Goal: Task Accomplishment & Management: Manage account settings

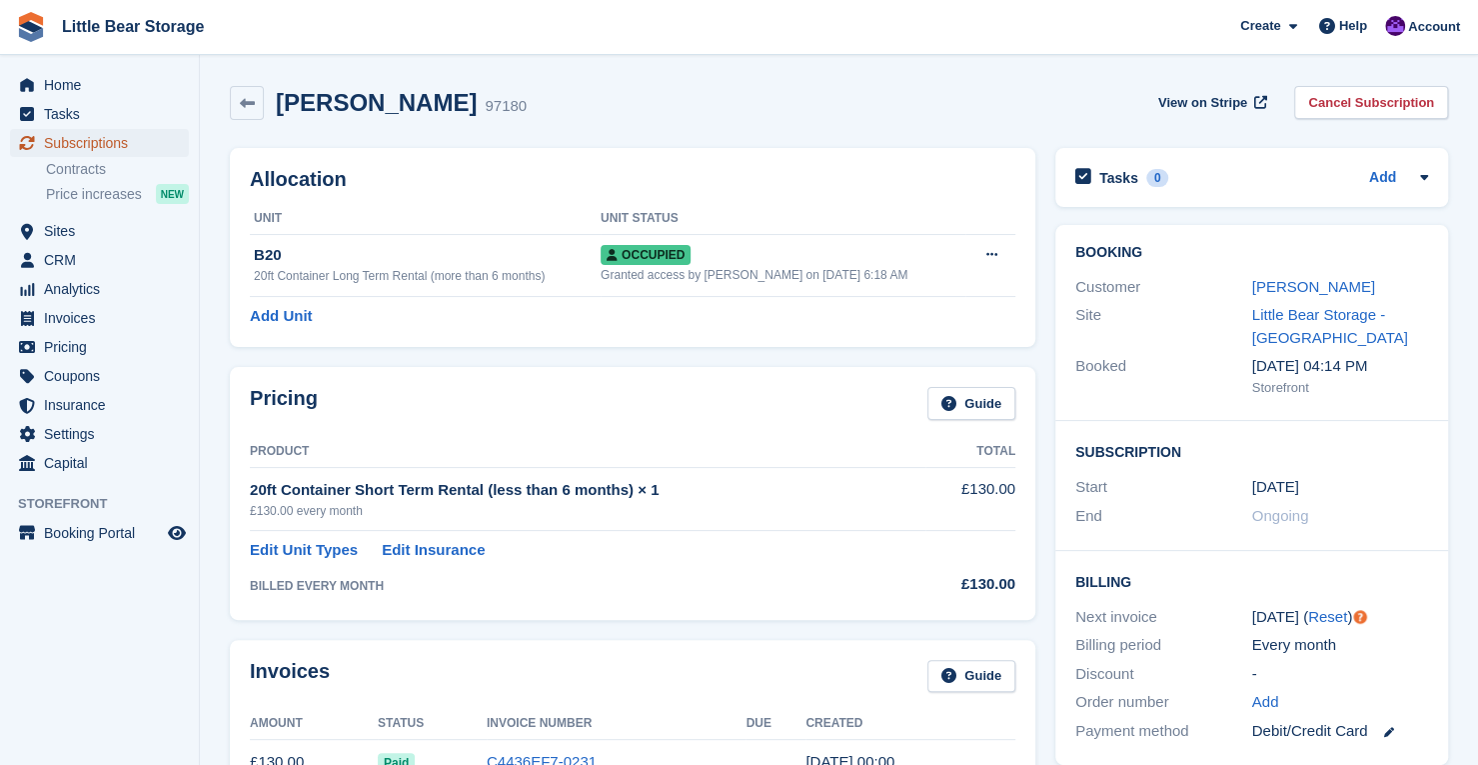
click at [138, 147] on span "Subscriptions" at bounding box center [104, 143] width 120 height 28
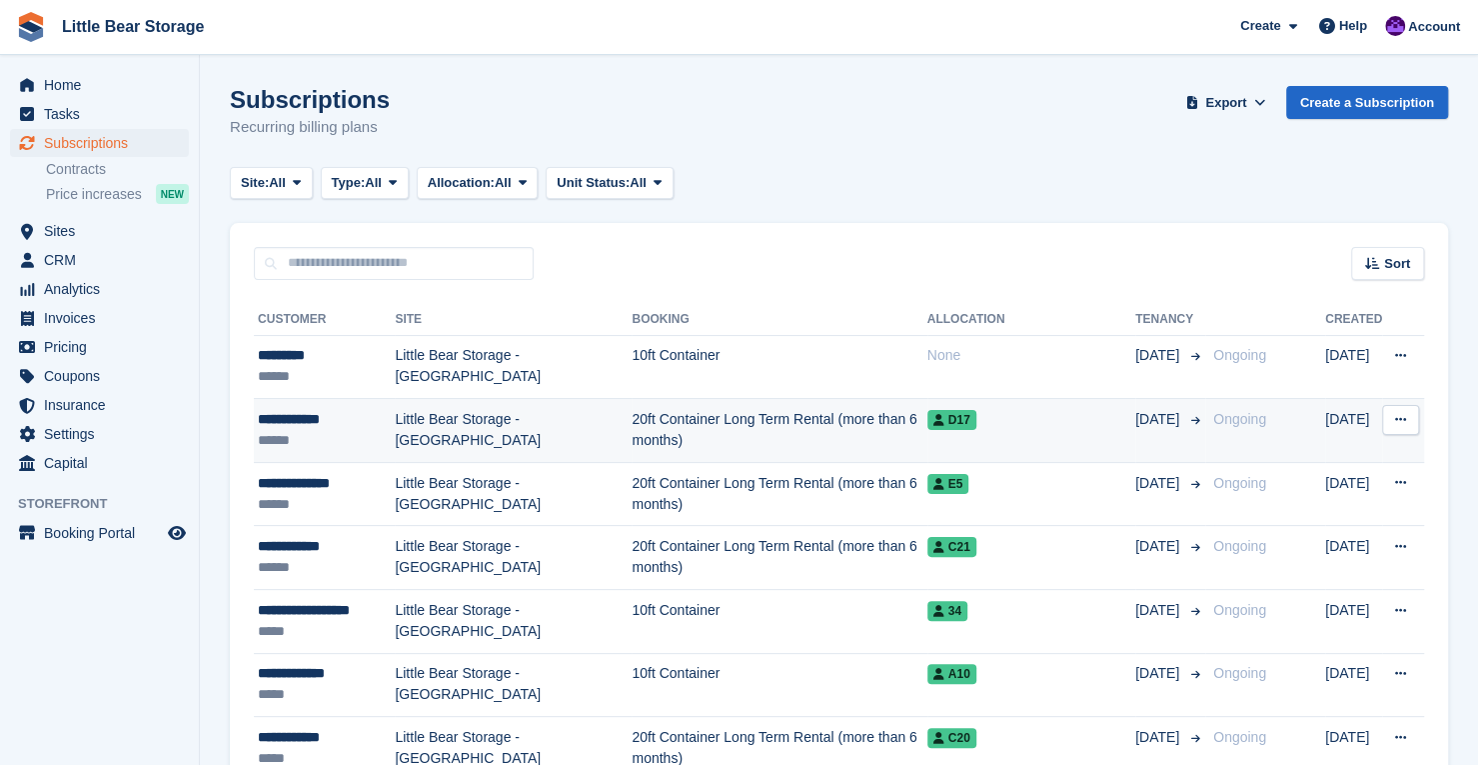
click at [522, 427] on td "Little Bear Storage - [GEOGRAPHIC_DATA]" at bounding box center [513, 431] width 237 height 64
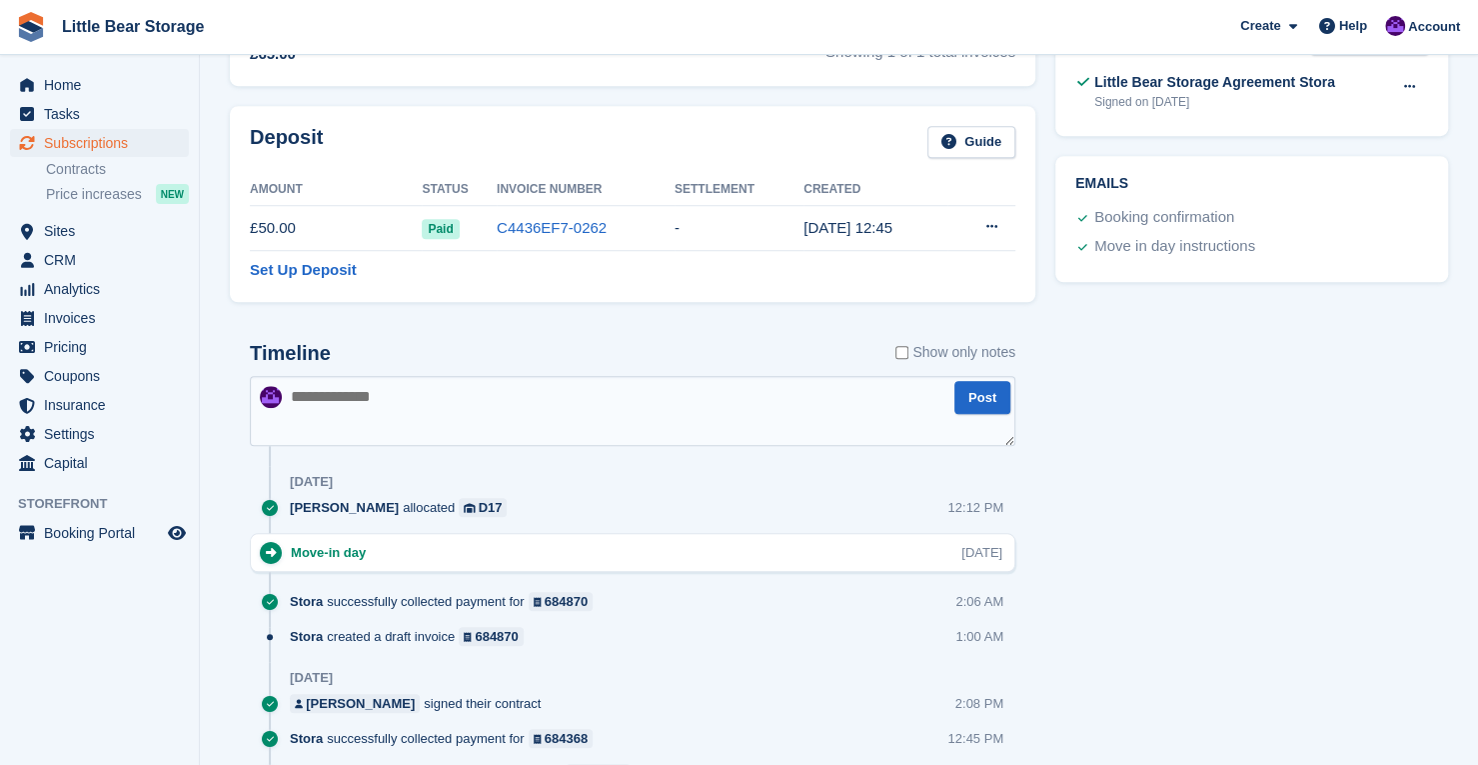
scroll to position [782, 0]
click at [118, 97] on span "Home" at bounding box center [104, 85] width 120 height 28
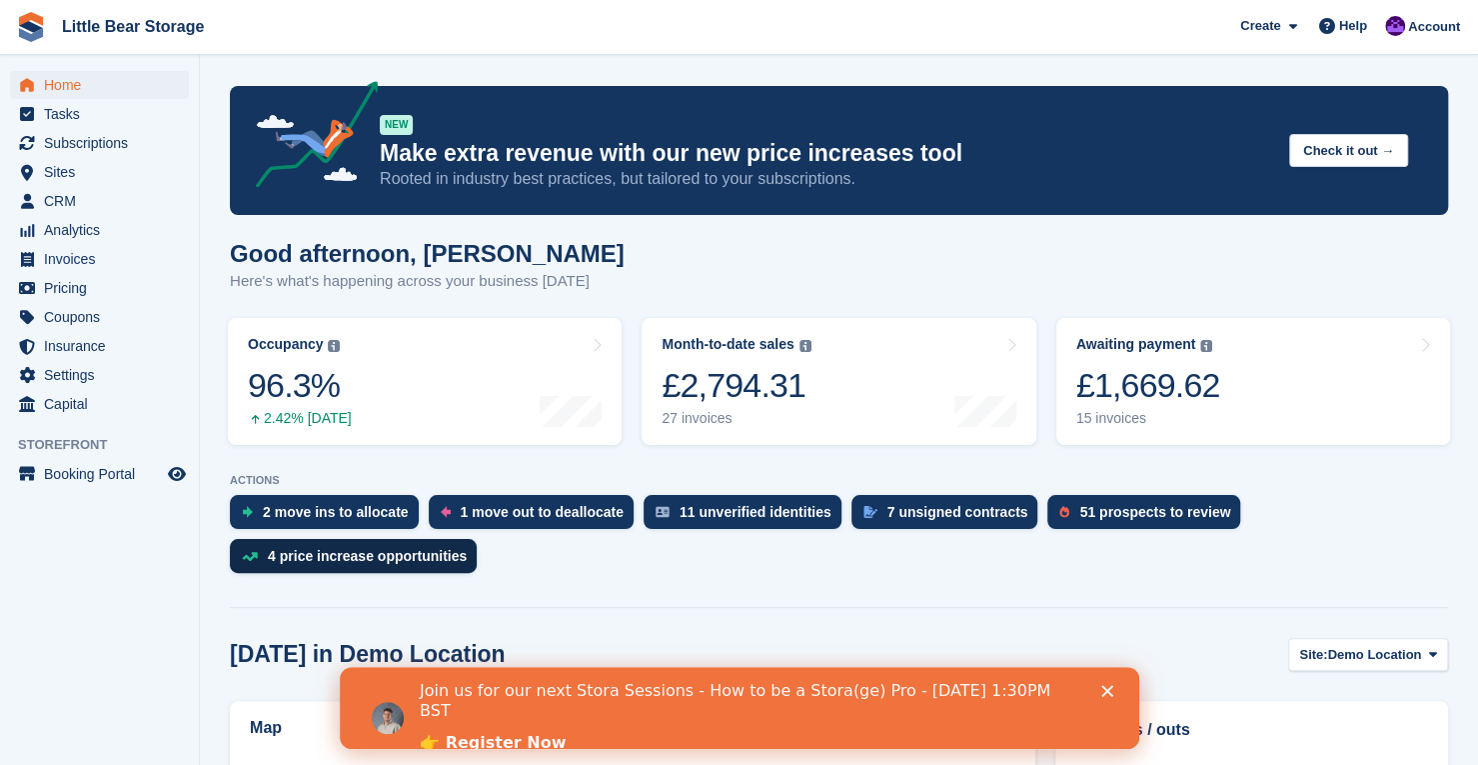
click at [420, 556] on div "4 price increase opportunities" at bounding box center [367, 556] width 199 height 16
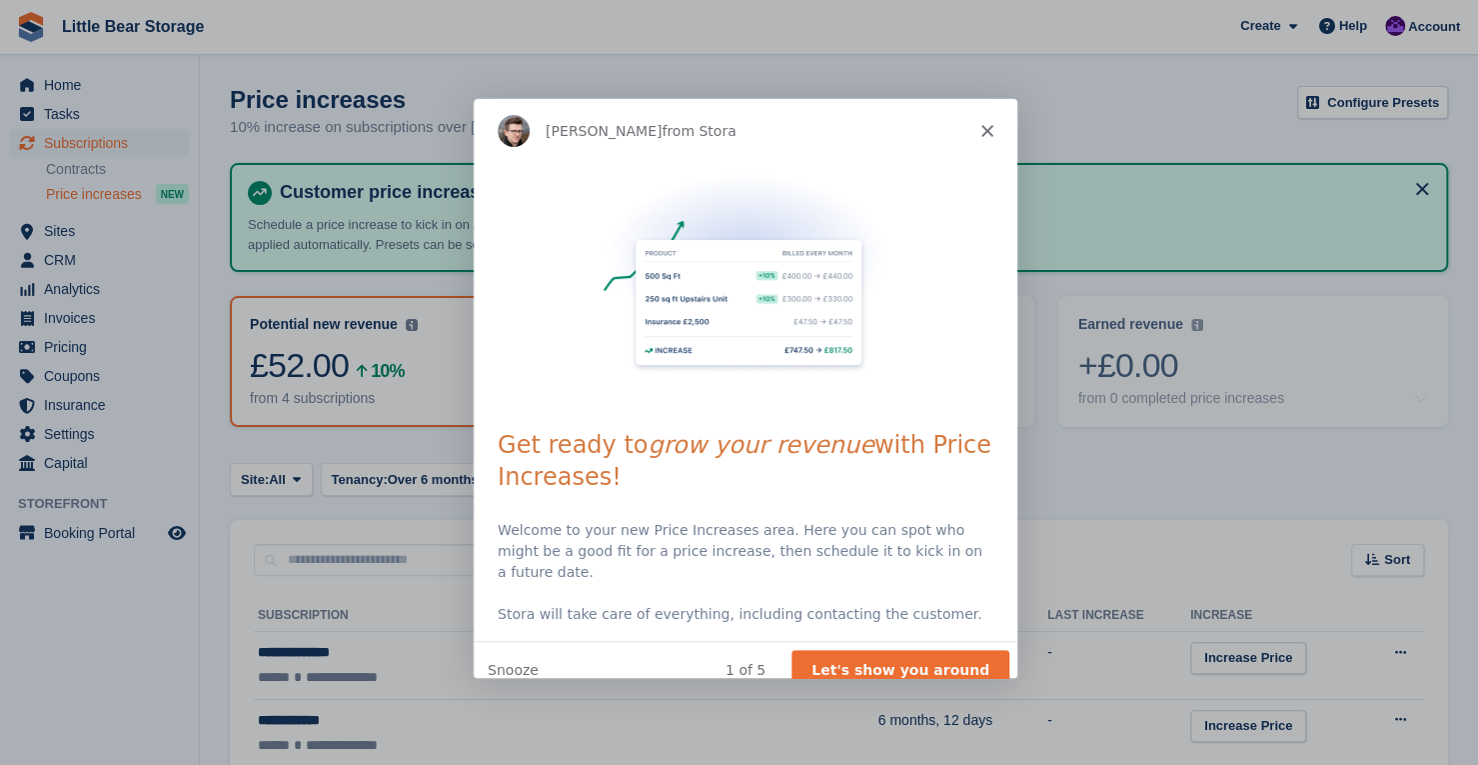
click at [984, 124] on icon "Close" at bounding box center [985, 130] width 12 height 12
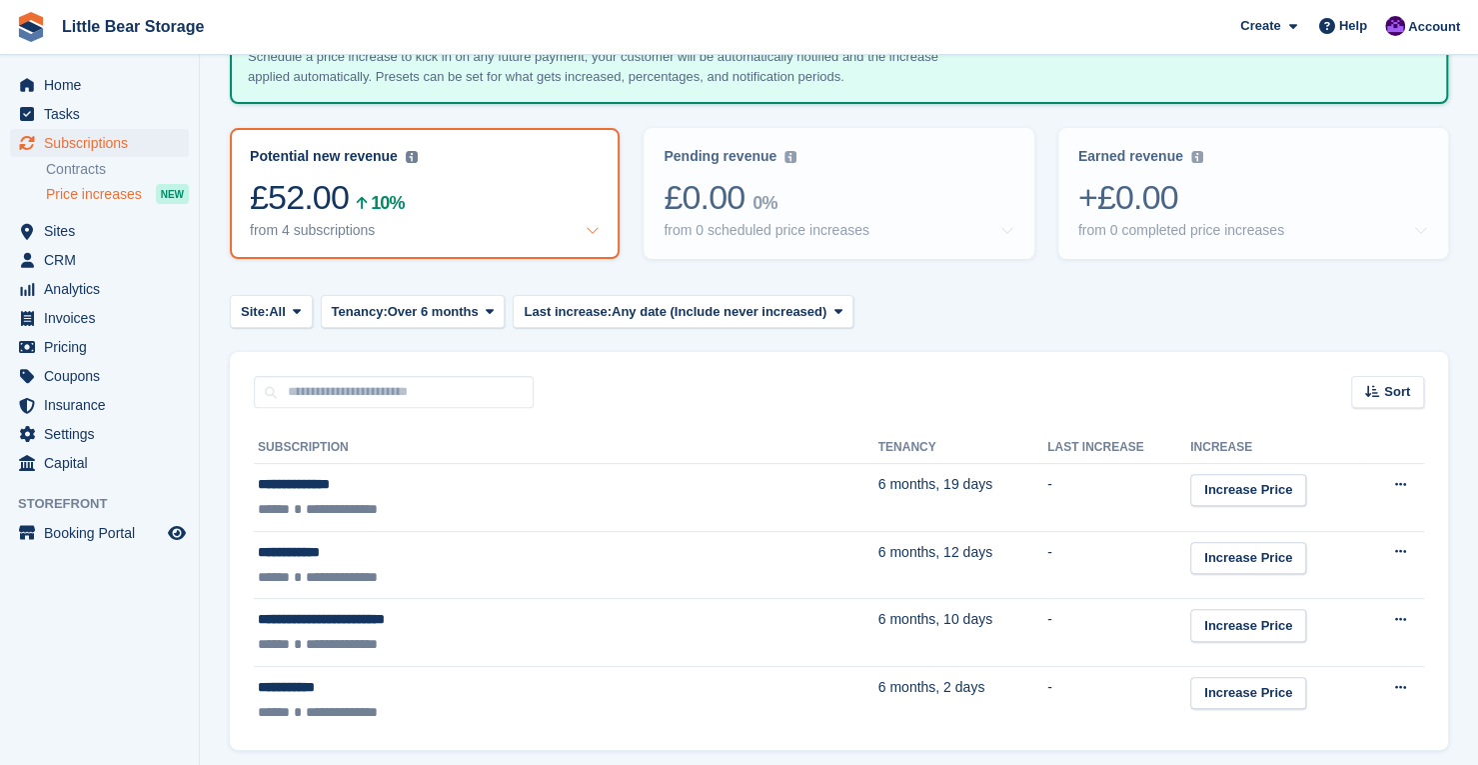
scroll to position [166, 0]
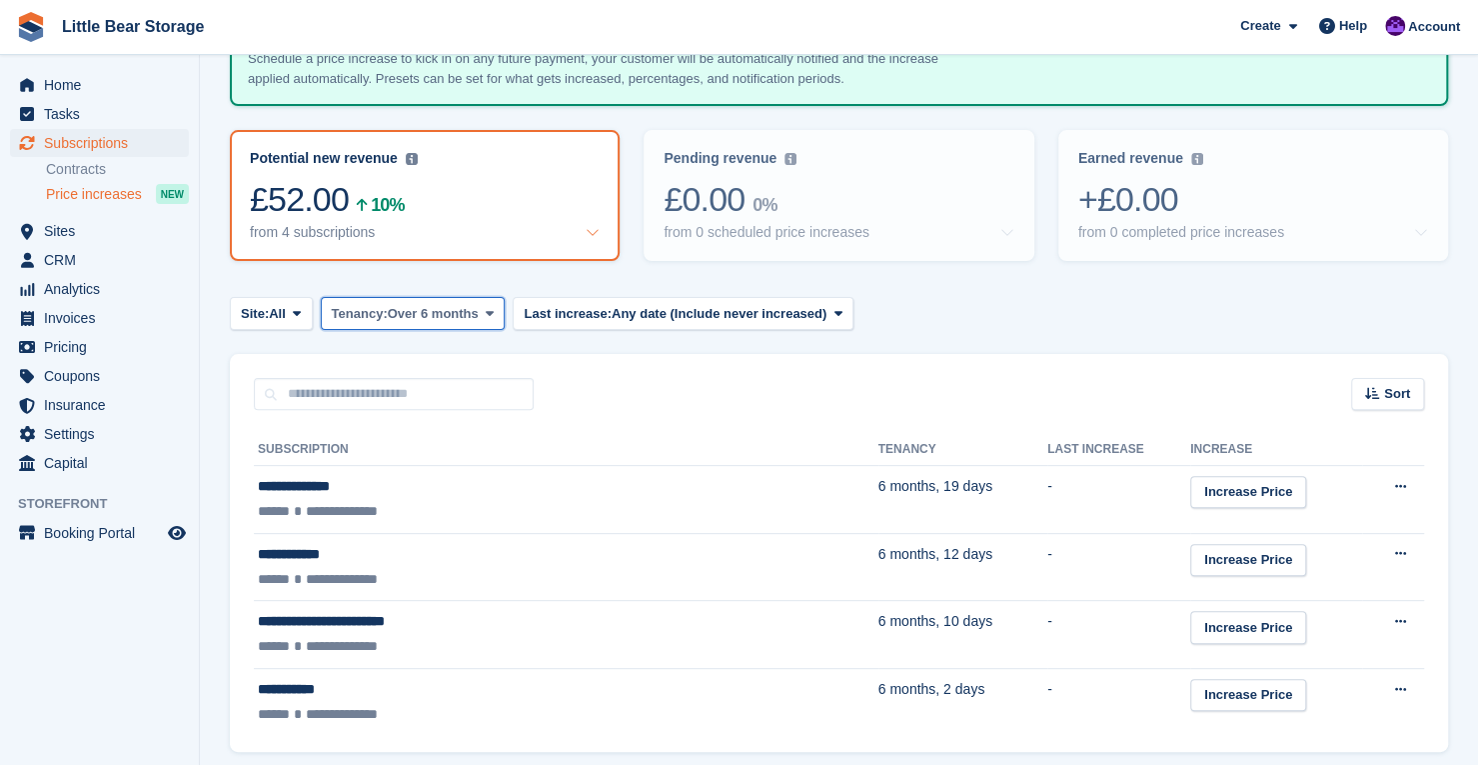
click at [443, 310] on span "Over 6 months" at bounding box center [433, 314] width 91 height 20
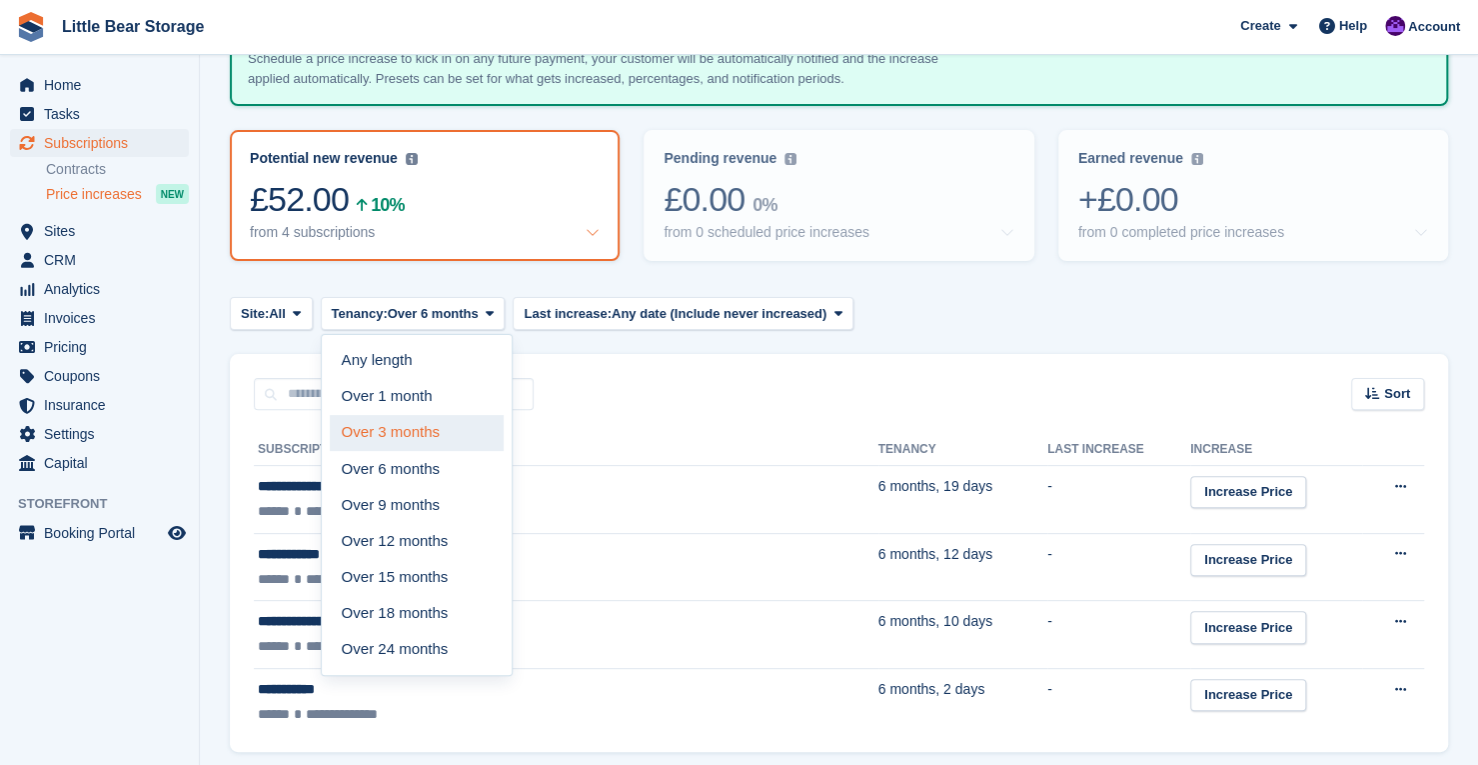
click at [432, 426] on link "Over 3 months" at bounding box center [417, 433] width 174 height 36
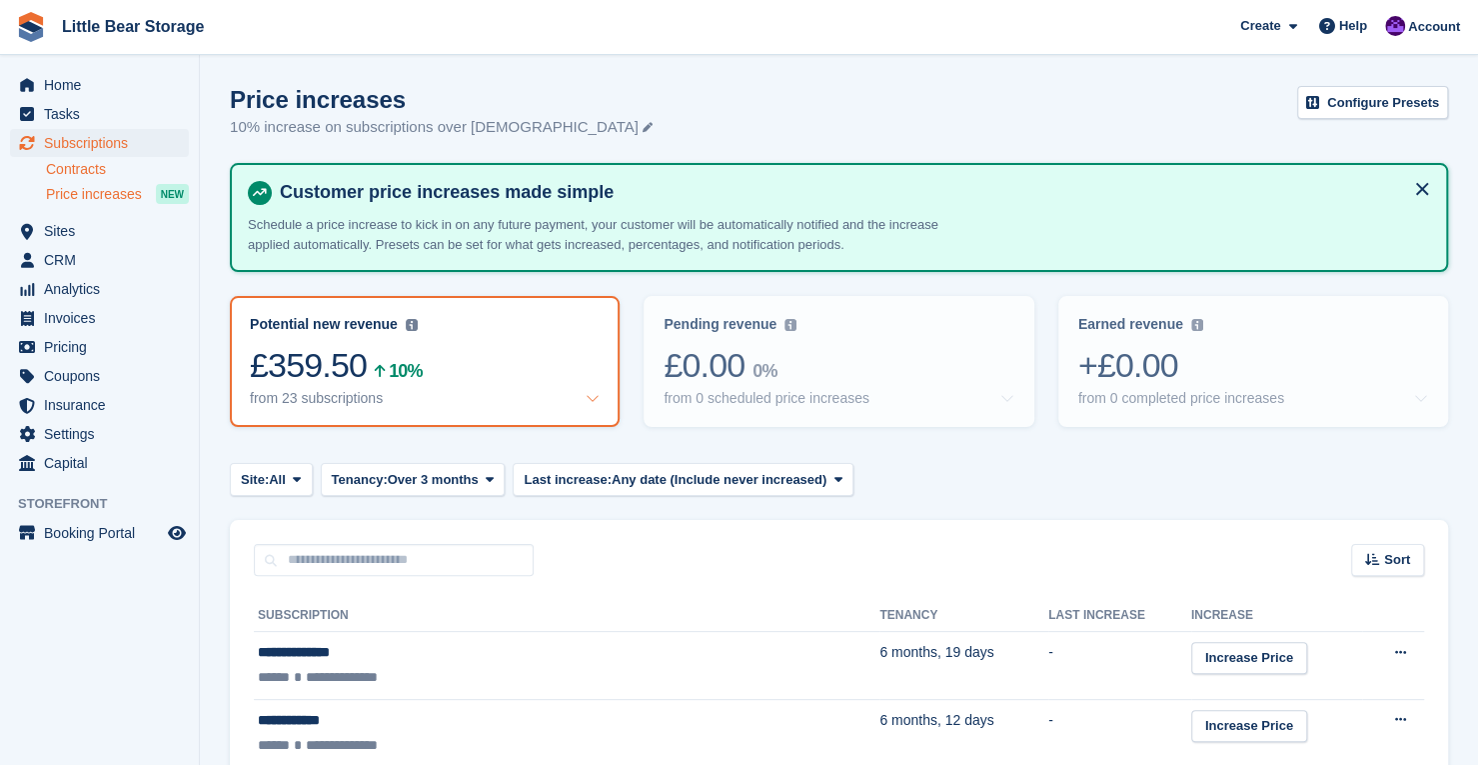
click at [123, 169] on link "Contracts" at bounding box center [117, 169] width 143 height 19
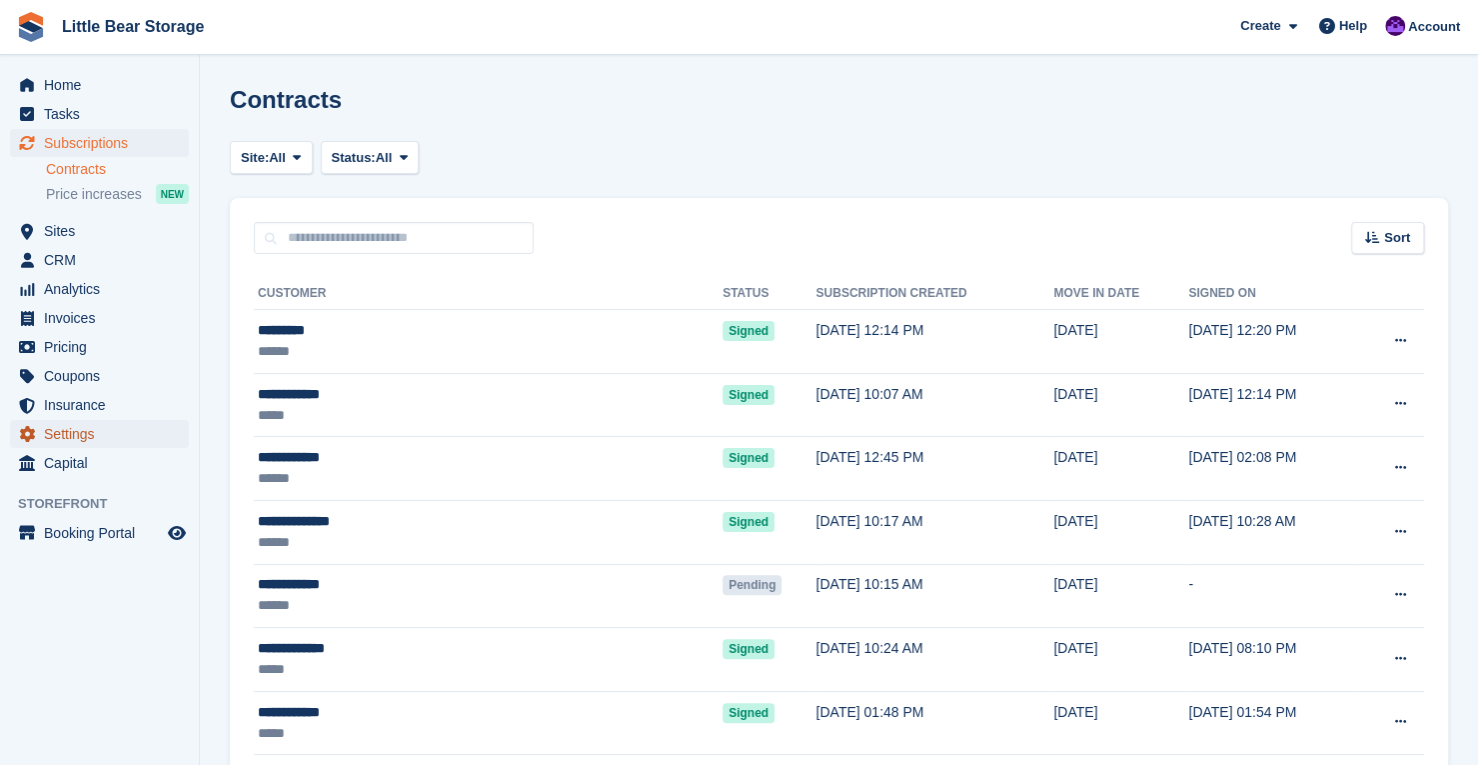
click at [90, 435] on span "Settings" at bounding box center [104, 434] width 120 height 28
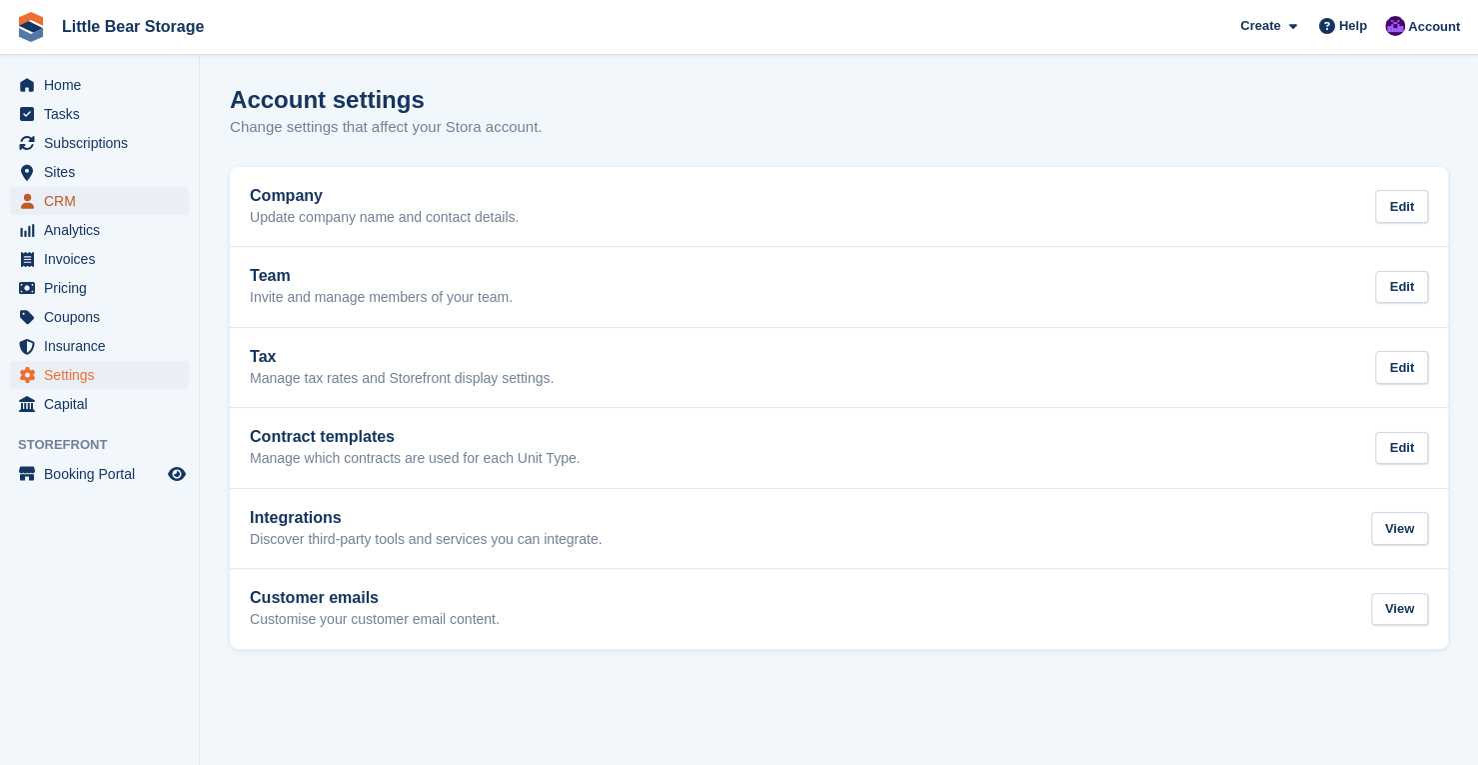
click at [85, 201] on span "CRM" at bounding box center [104, 201] width 120 height 28
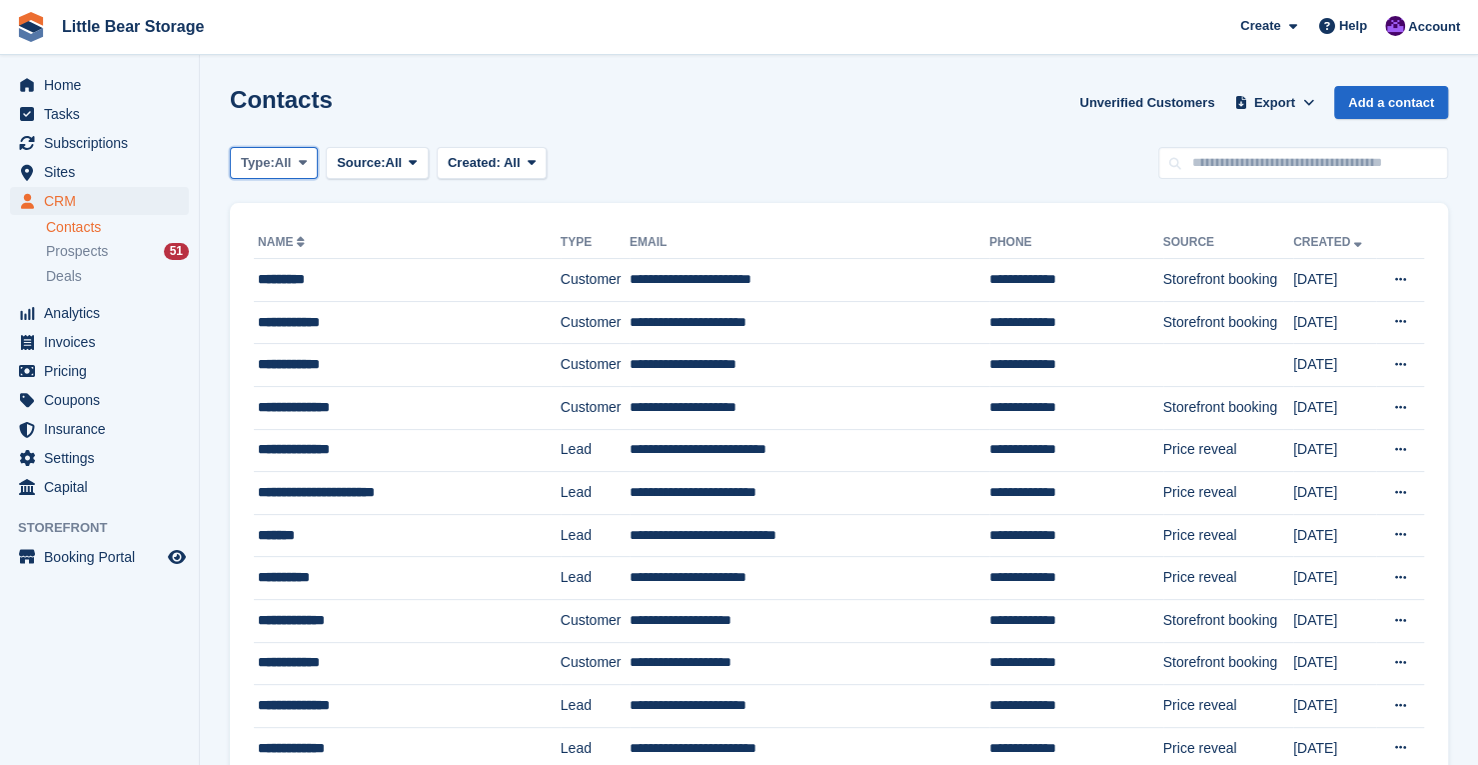
click at [290, 169] on span "All" at bounding box center [283, 163] width 17 height 20
click at [300, 241] on link "Lead" at bounding box center [326, 246] width 174 height 36
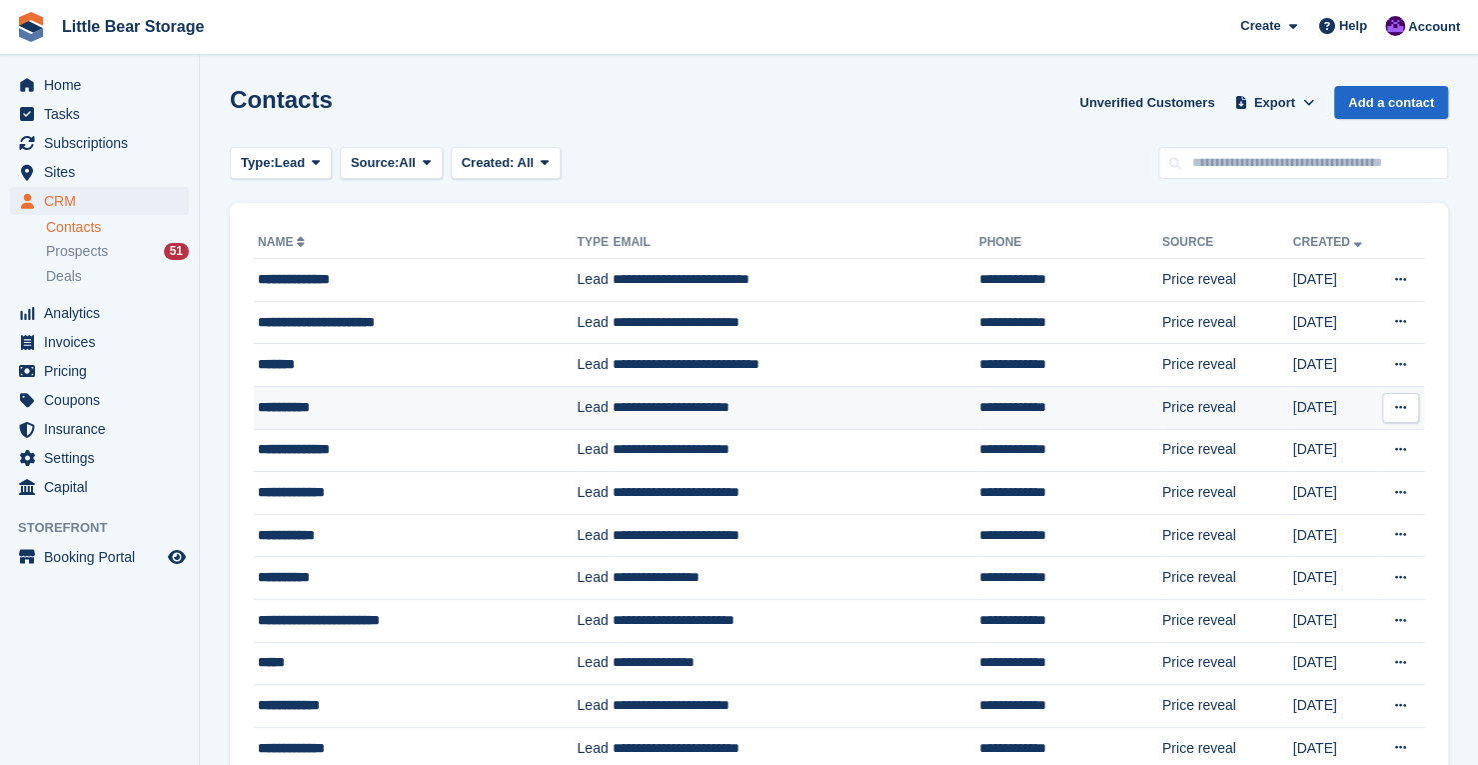
click at [402, 399] on div "**********" at bounding box center [397, 407] width 279 height 21
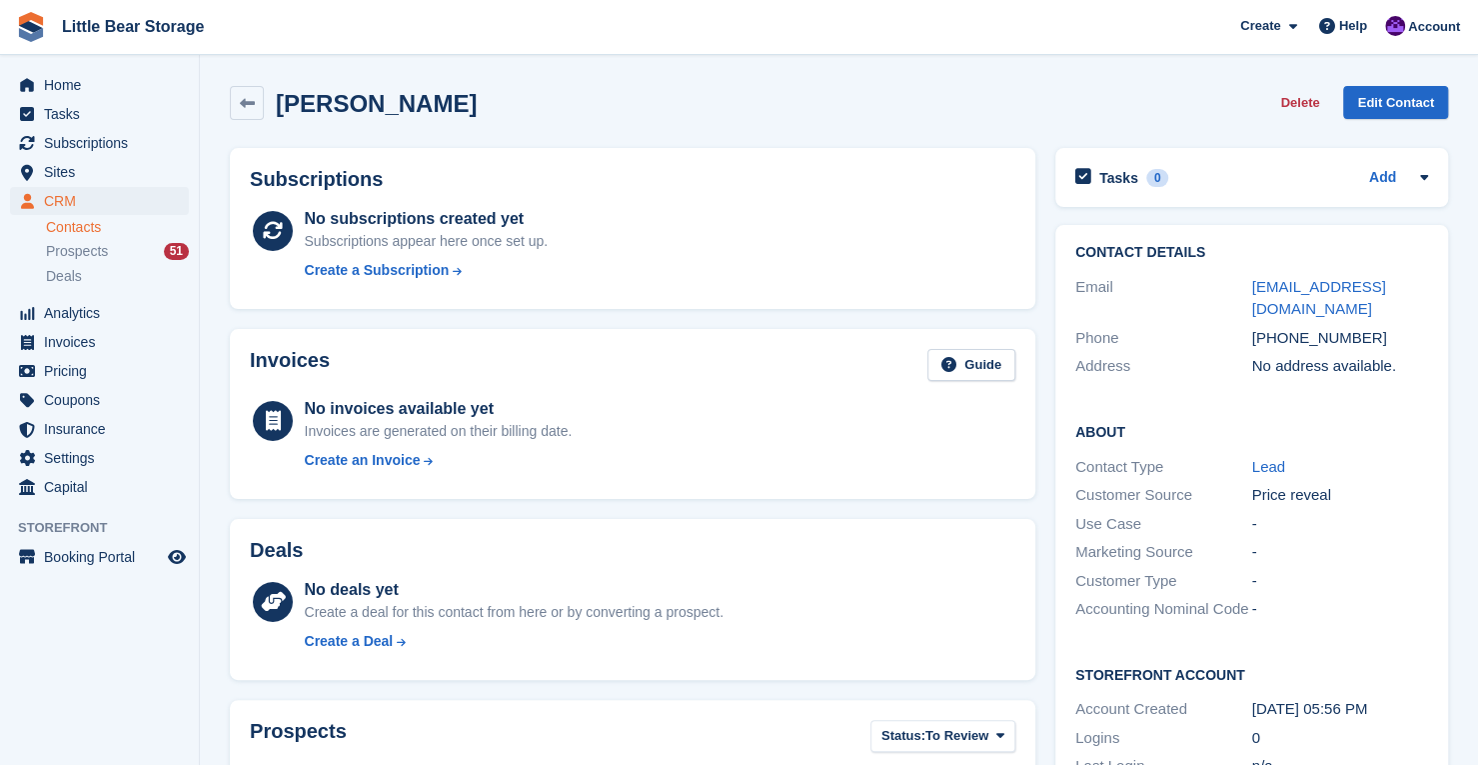
scroll to position [454, 0]
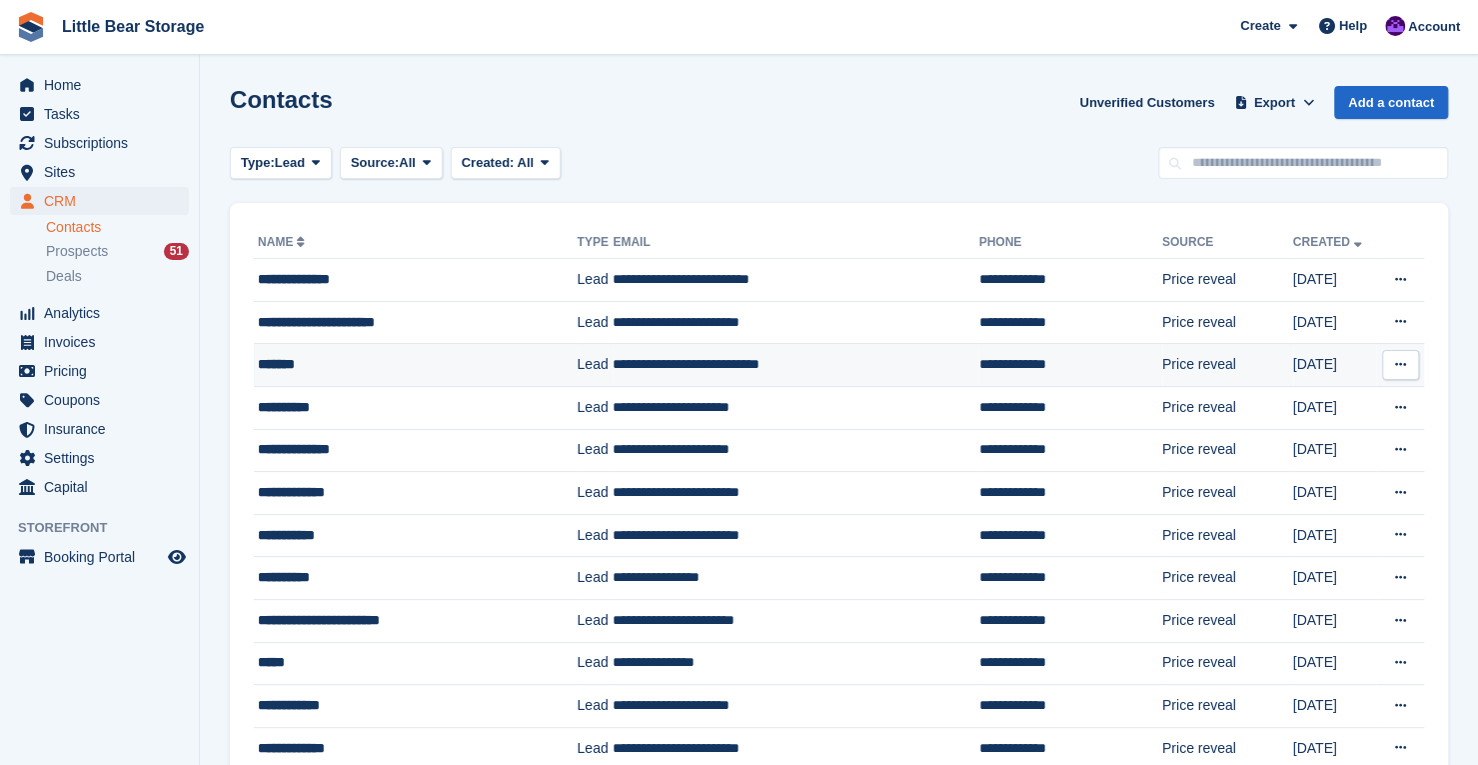
click at [354, 364] on div "*******" at bounding box center [397, 364] width 279 height 21
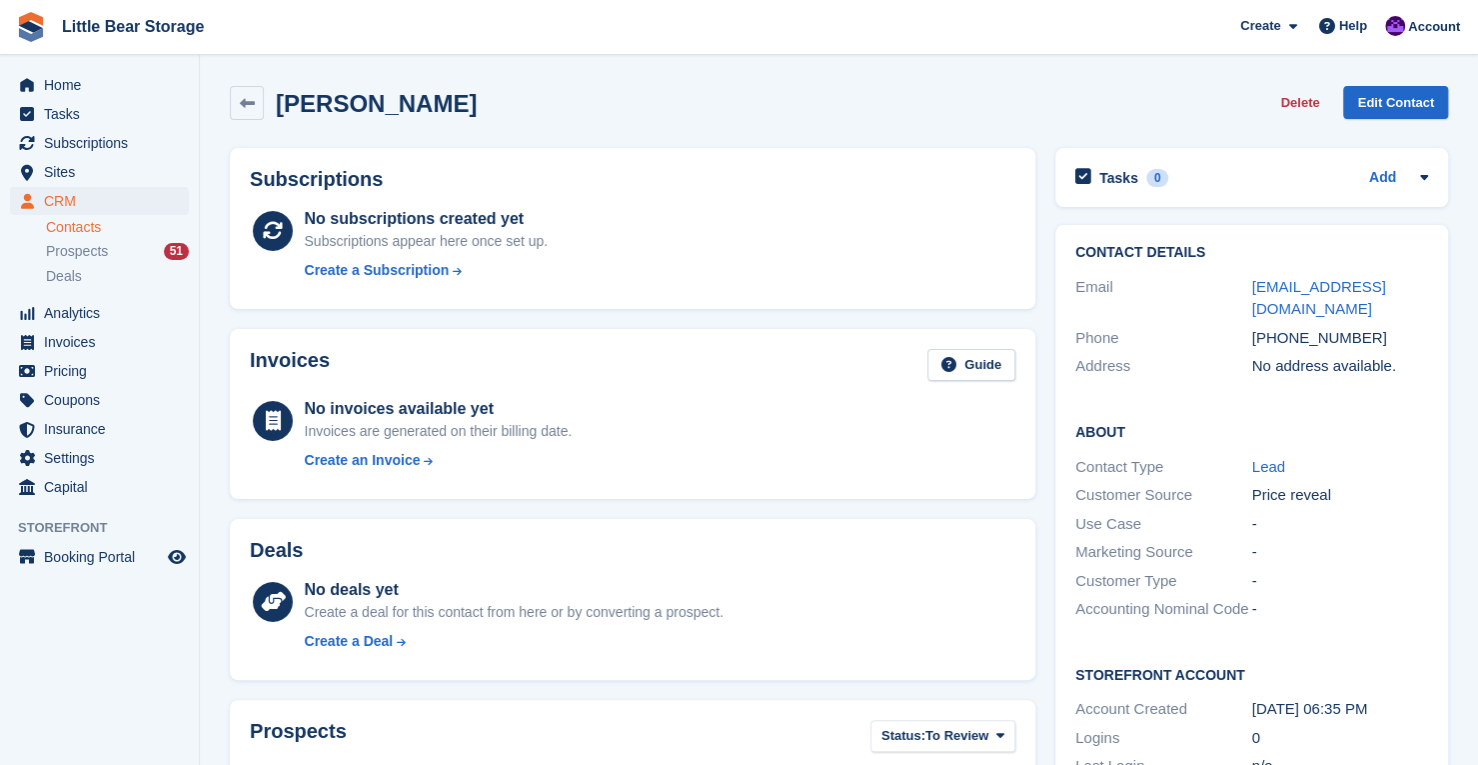
scroll to position [476, 0]
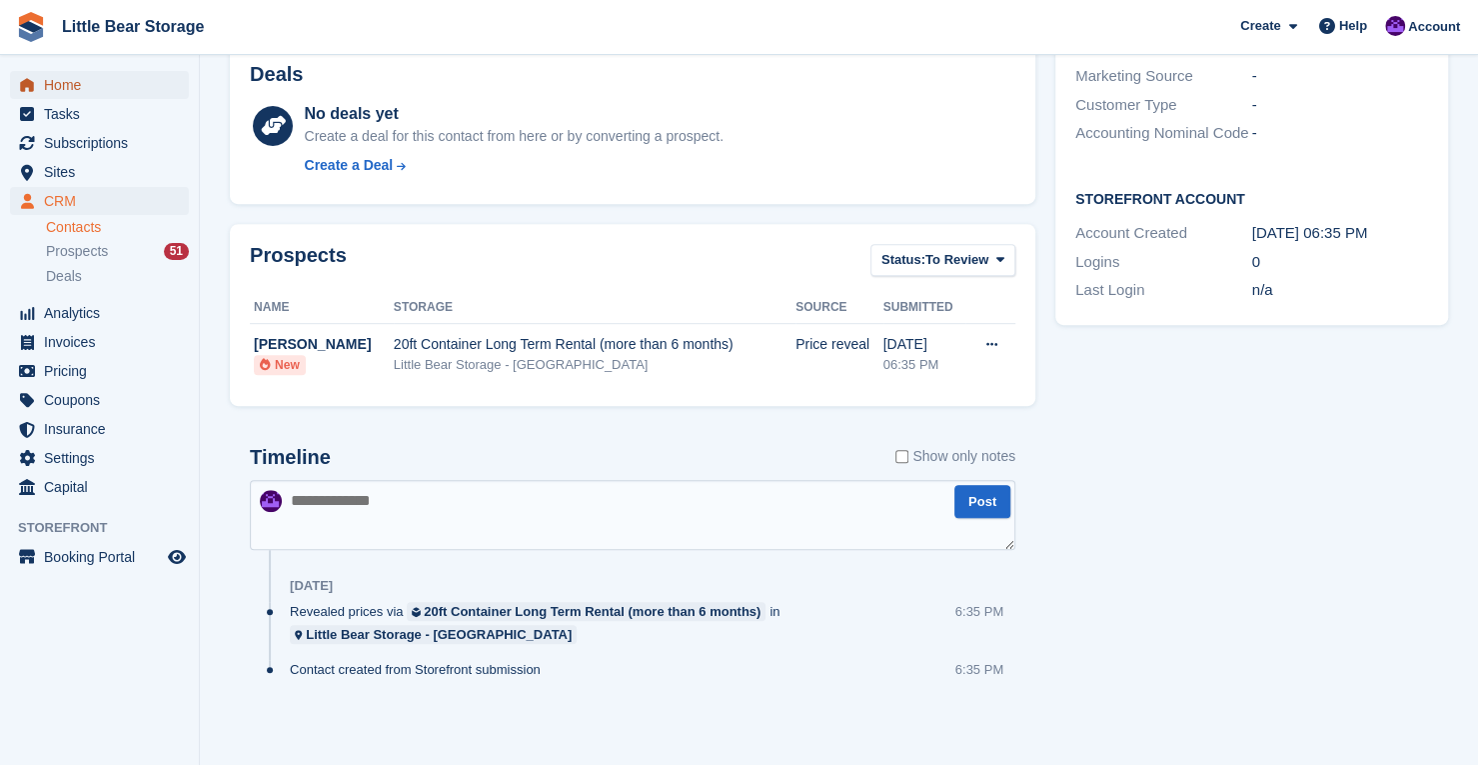
click at [111, 87] on span "Home" at bounding box center [104, 85] width 120 height 28
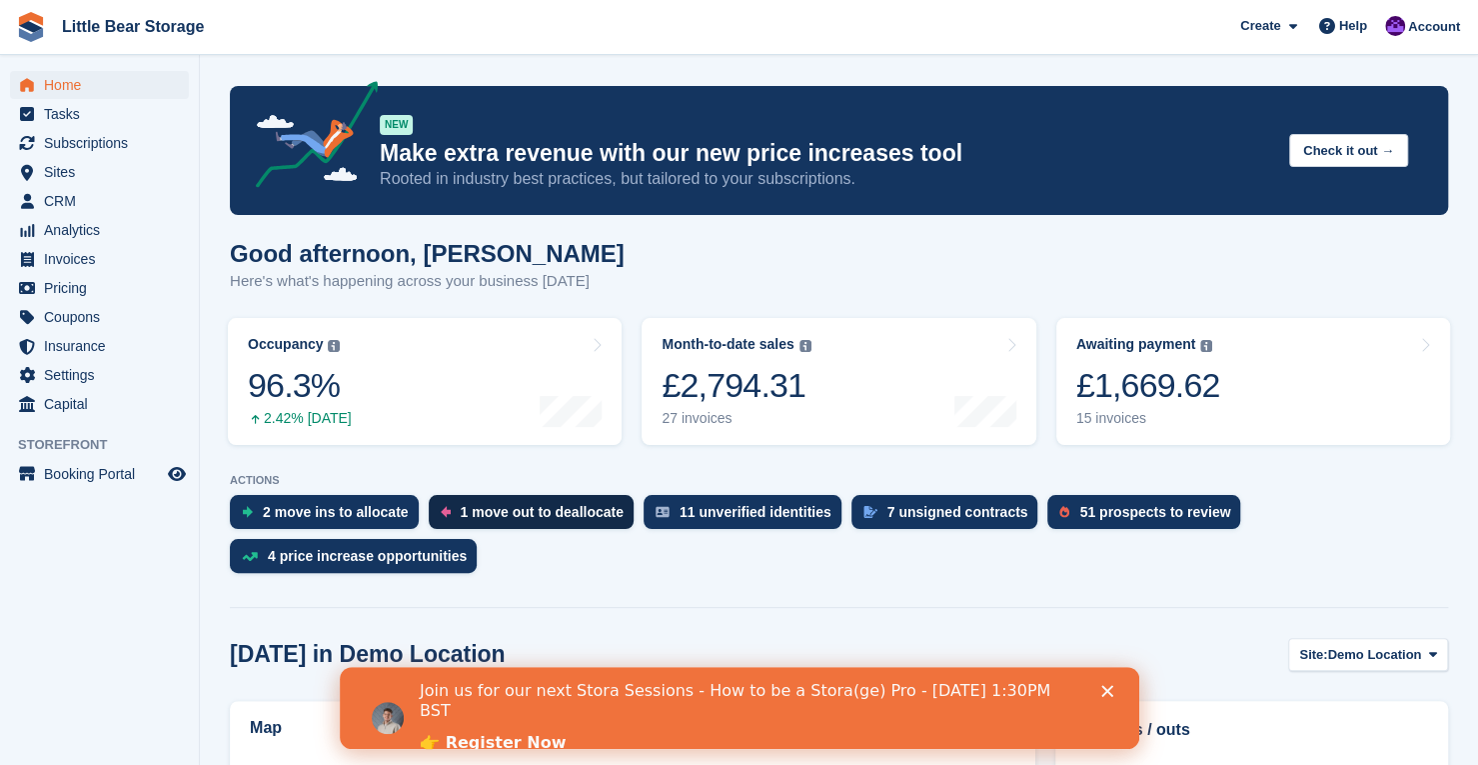
click at [526, 511] on div "1 move out to deallocate" at bounding box center [542, 512] width 163 height 16
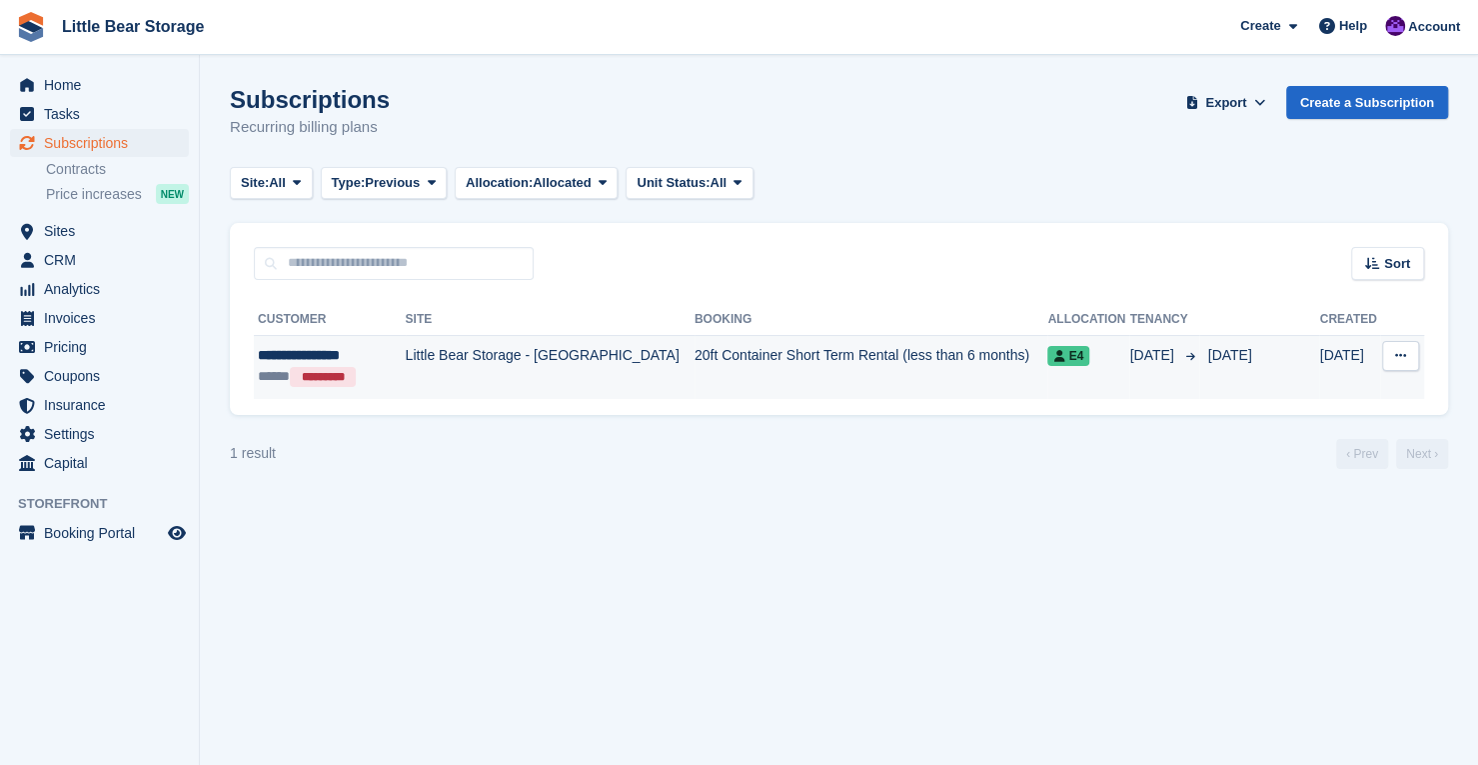
click at [695, 355] on td "20ft Container Short Term Rental (less than 6 months)" at bounding box center [872, 367] width 354 height 64
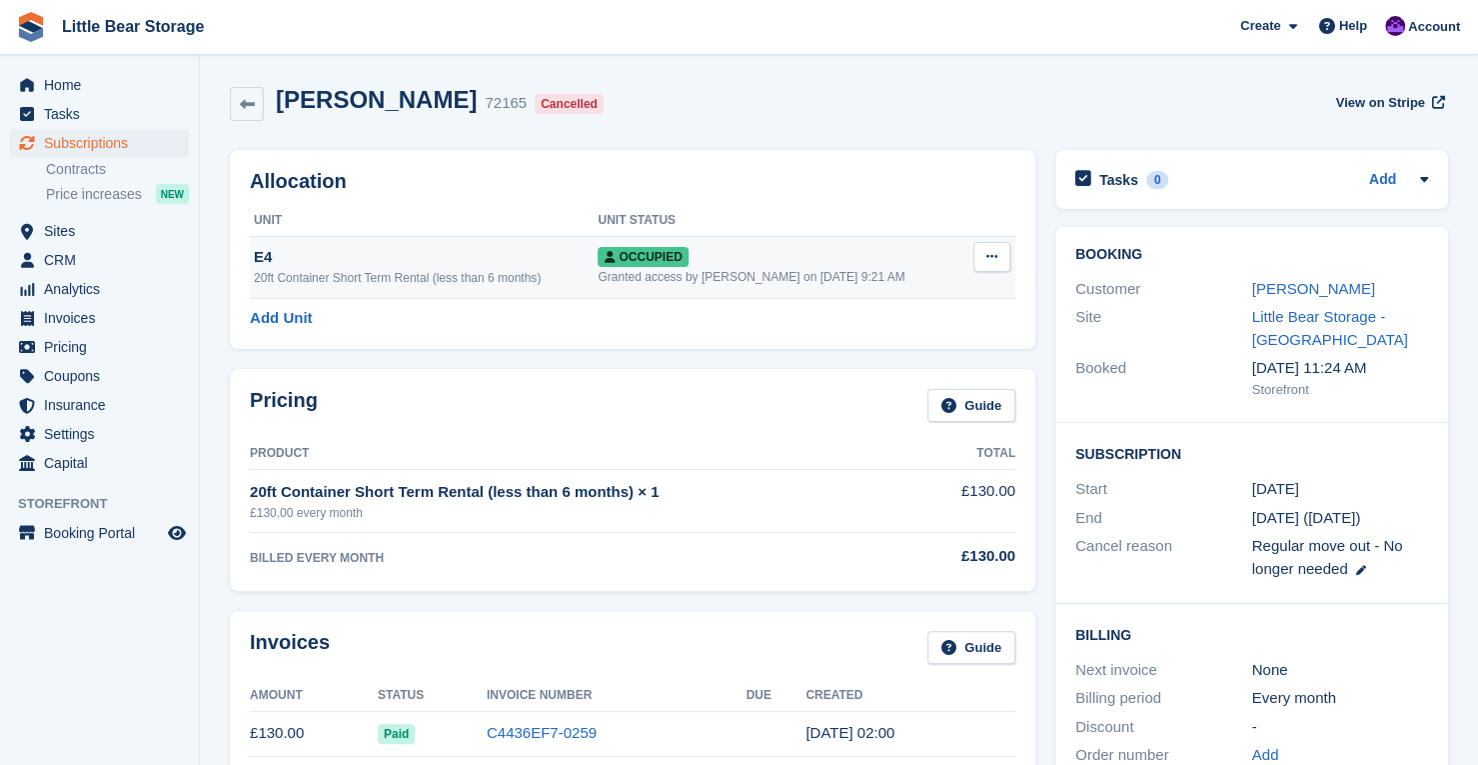
click at [987, 255] on icon at bounding box center [991, 256] width 11 height 13
click at [903, 360] on p "Deallocate" at bounding box center [915, 365] width 174 height 26
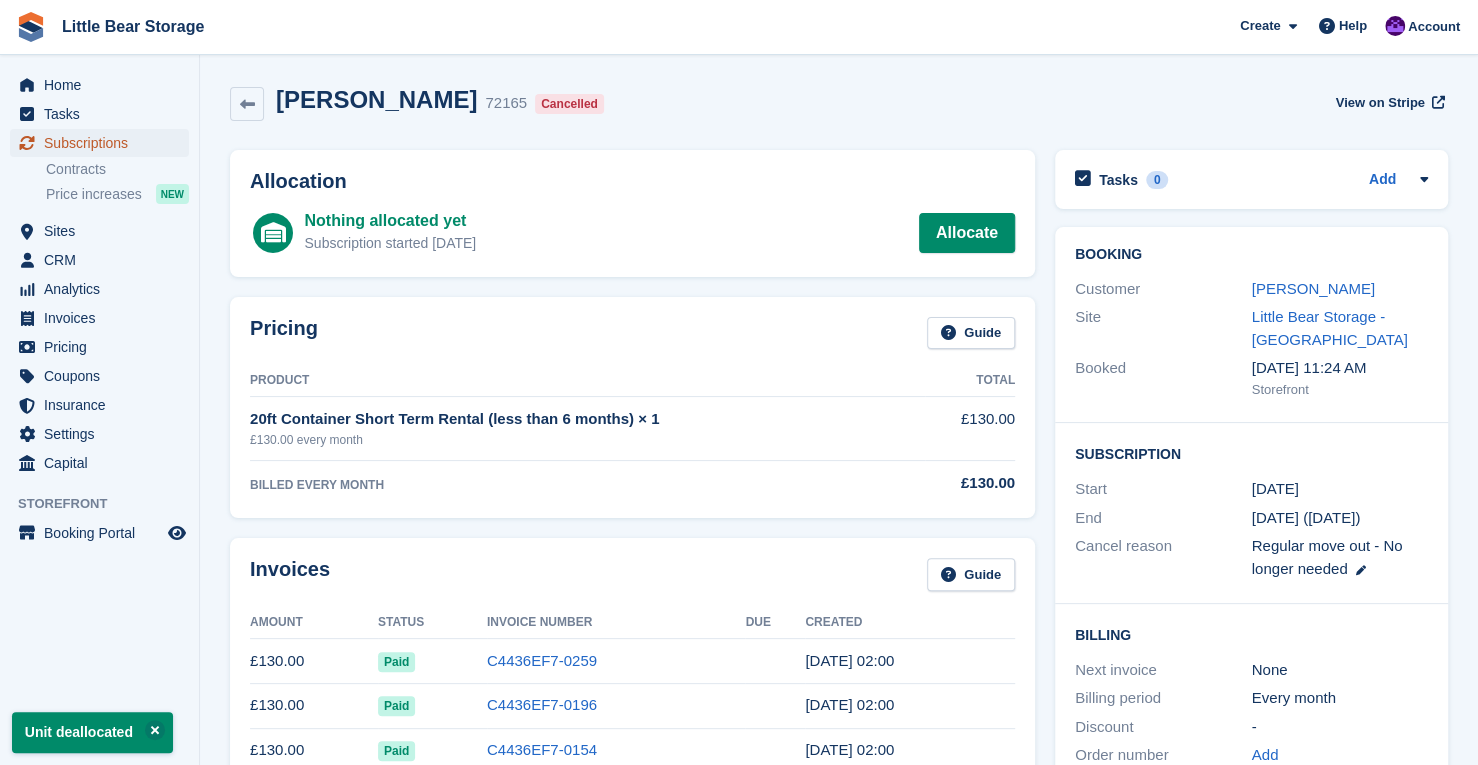
click at [138, 136] on span "Subscriptions" at bounding box center [104, 143] width 120 height 28
